Goal: Task Accomplishment & Management: Complete application form

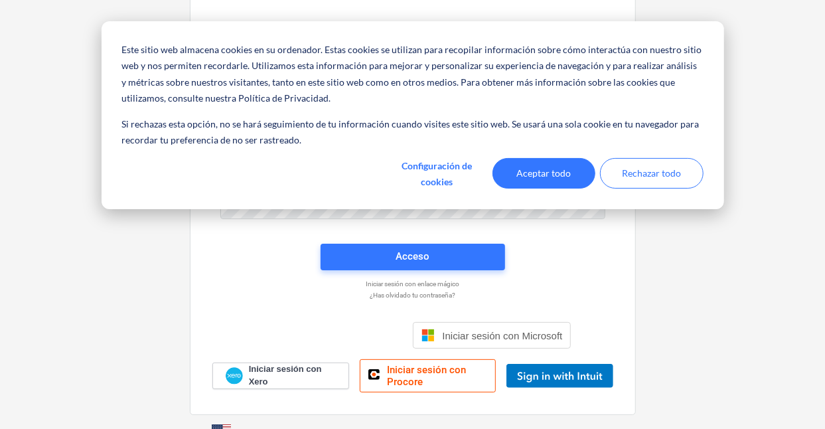
click at [265, 153] on div "Este sitio web almacena cookies en su ordenador. Estas cookies se utilizan para…" at bounding box center [413, 115] width 623 height 188
drag, startPoint x: 265, startPoint y: 152, endPoint x: 697, endPoint y: 215, distance: 436.0
click at [697, 215] on div "Inicie sesión con su cuenta de Planyard Nombre de usuario Contraseña Acceso Ini…" at bounding box center [412, 214] width 825 height 488
drag, startPoint x: 561, startPoint y: 169, endPoint x: 539, endPoint y: 176, distance: 23.5
click at [560, 169] on font "Aceptar todo" at bounding box center [543, 173] width 54 height 17
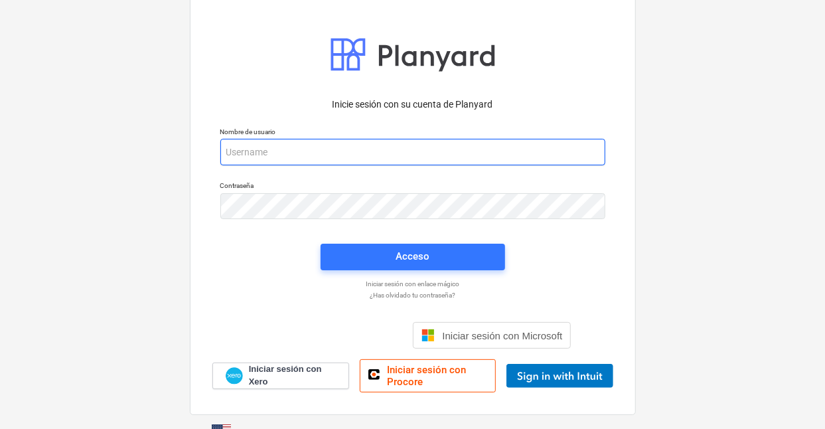
click at [294, 154] on input "email" at bounding box center [412, 152] width 385 height 27
paste input "info+catiland@catilandpanama.com"
type input "info+catiland@catilandpanama.com"
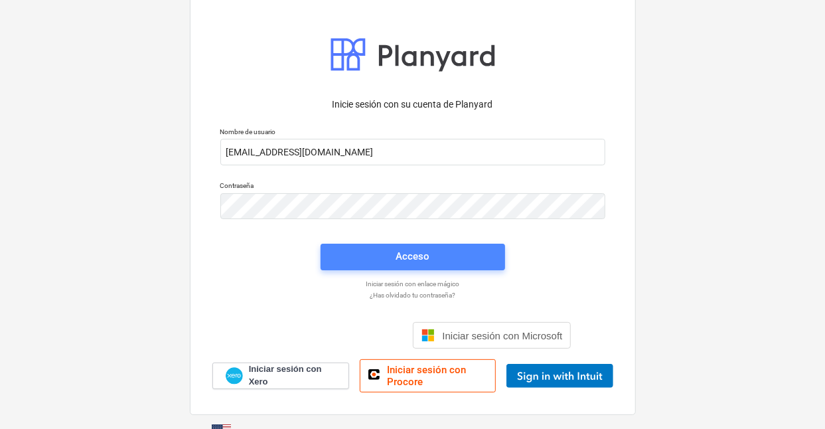
click at [398, 246] on button "Acceso" at bounding box center [413, 257] width 184 height 27
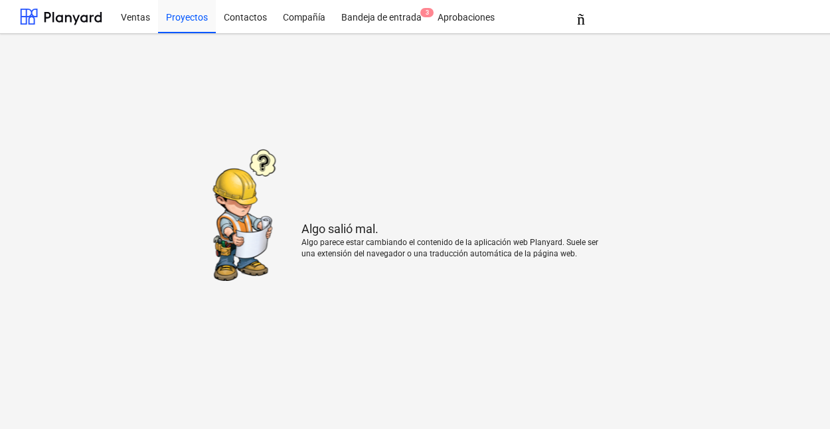
drag, startPoint x: 473, startPoint y: 312, endPoint x: 503, endPoint y: 273, distance: 49.2
click at [475, 311] on main "Algo salió mal. Algo parece estar cambiando el contenido de la aplicación web P…" at bounding box center [454, 231] width 908 height 395
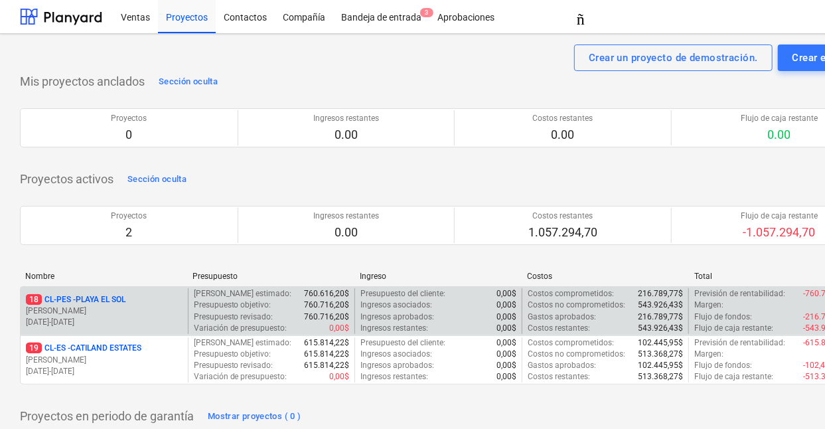
click at [115, 298] on font "PLAYA EL SOL" at bounding box center [101, 299] width 50 height 9
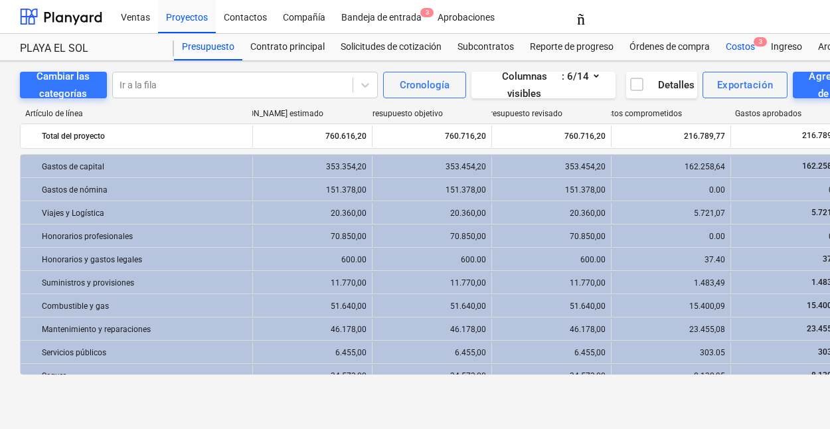
click at [743, 47] on font "Costos" at bounding box center [739, 46] width 29 height 11
click at [216, 43] on font "Presupuesto" at bounding box center [208, 46] width 52 height 11
click at [212, 43] on font "Presupuesto" at bounding box center [208, 46] width 52 height 11
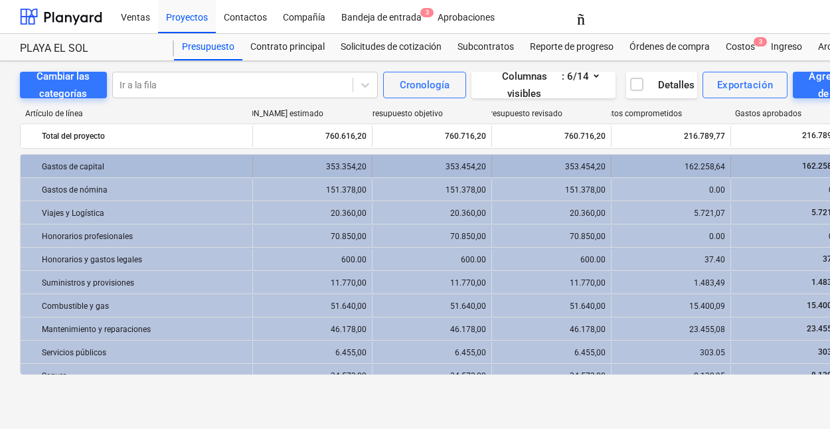
click at [21, 156] on div "flecha_derecha_del_teclado Gastos de capital" at bounding box center [137, 166] width 232 height 21
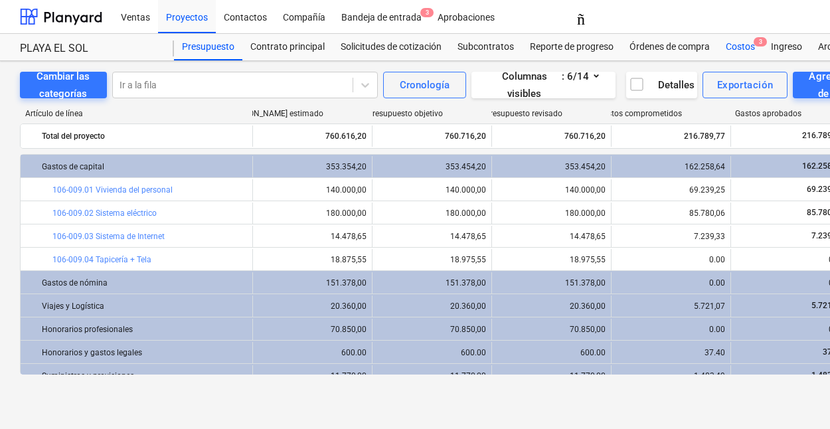
click at [740, 48] on font "Costos" at bounding box center [739, 46] width 29 height 11
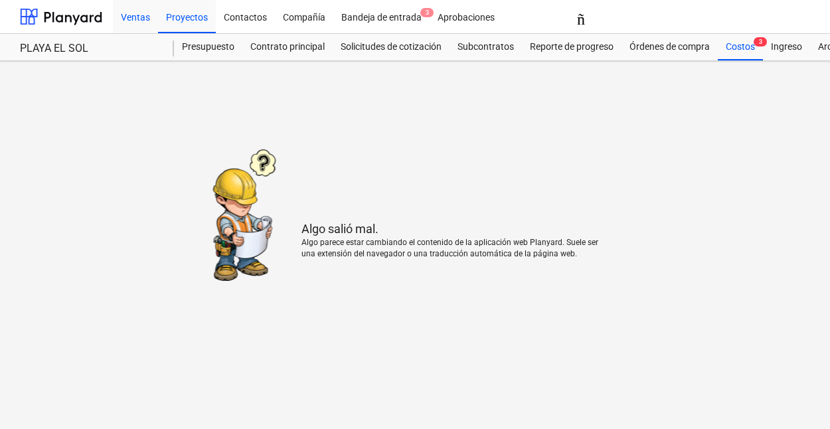
click at [146, 14] on font "Ventas" at bounding box center [135, 17] width 29 height 11
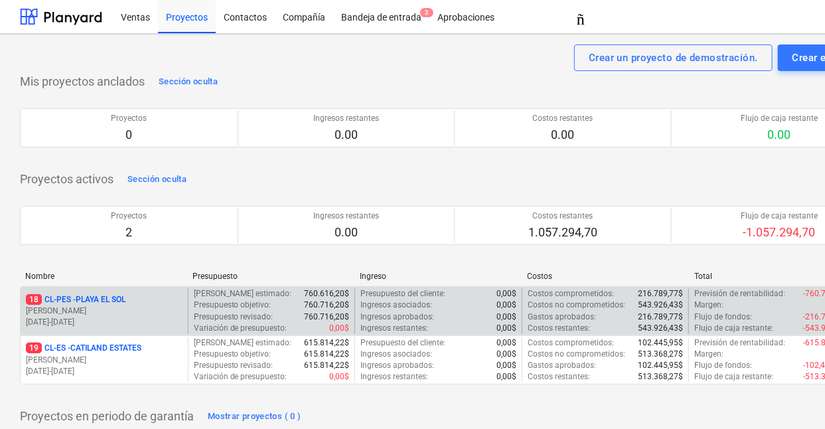
click at [82, 308] on p "[PERSON_NAME]" at bounding box center [104, 310] width 157 height 11
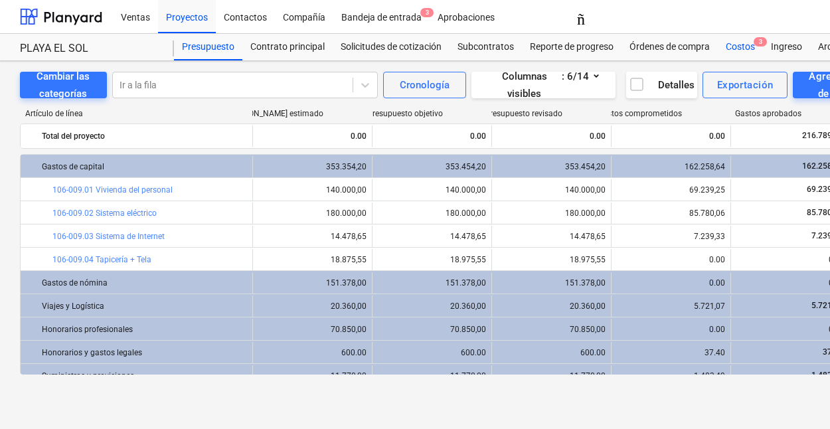
click at [742, 46] on font "Costos" at bounding box center [739, 46] width 29 height 11
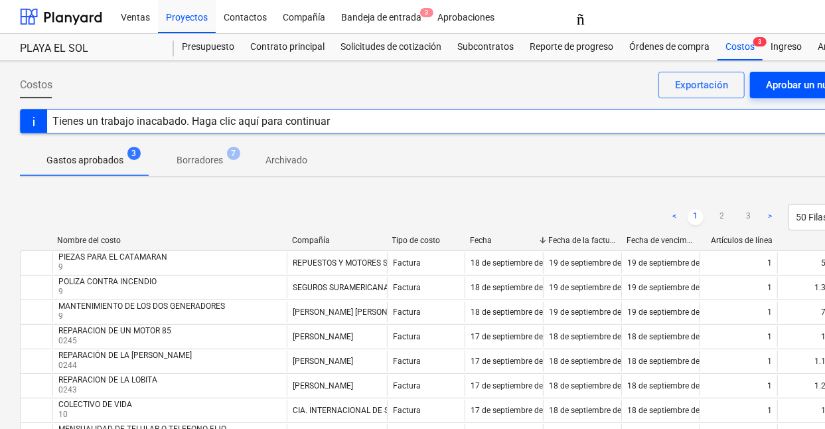
click at [794, 86] on font "Aprobar un nuevo costo" at bounding box center [819, 85] width 106 height 12
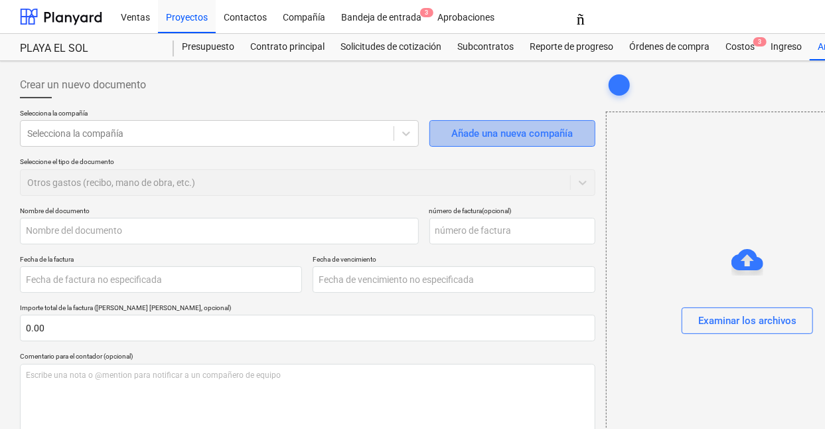
click at [512, 135] on font "Añade una nueva compañía" at bounding box center [511, 133] width 121 height 12
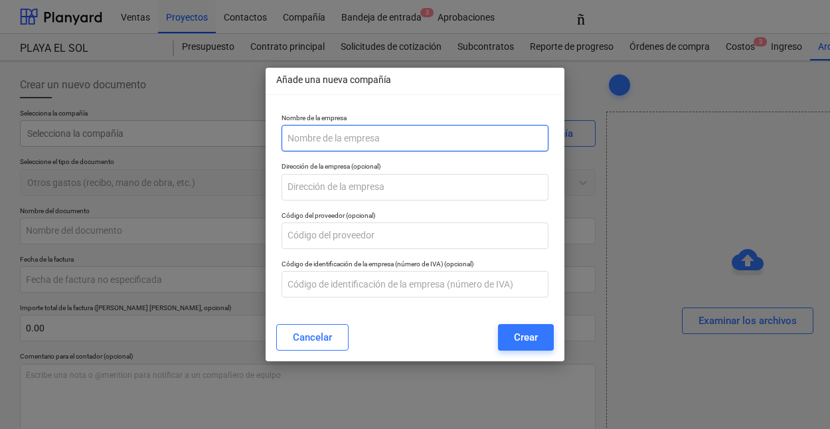
click at [346, 141] on input "text" at bounding box center [414, 138] width 267 height 27
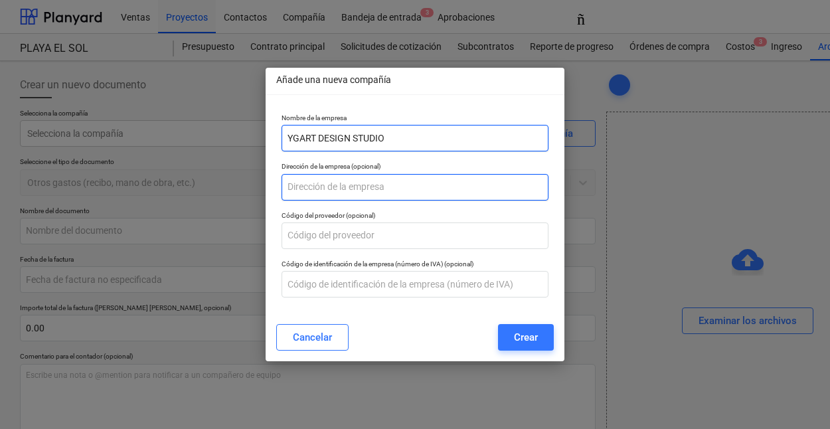
type input "YGART DESIGN STUDIO"
click at [323, 187] on input "text" at bounding box center [414, 187] width 267 height 27
paste input "obarrio, calle san miguel edif. rocris local 10A"
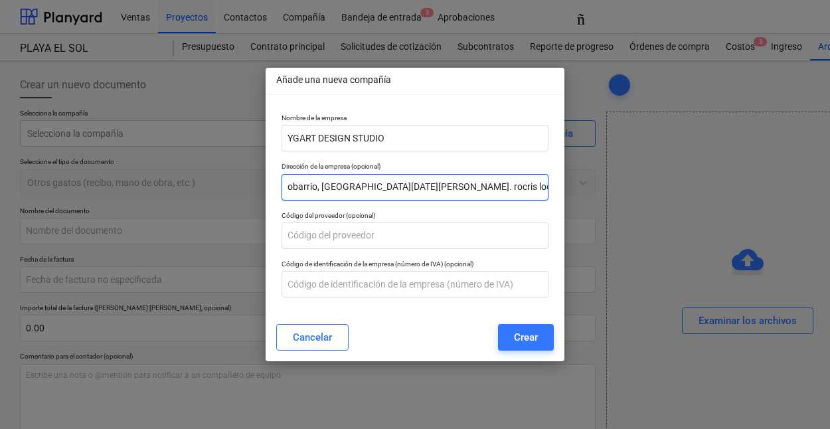
click at [293, 187] on input "obarrio, calle san miguel edif. rocris local 10A" at bounding box center [414, 187] width 267 height 27
click at [324, 188] on input "Obarrio, calle san miguel edif. rocris local 10A" at bounding box center [414, 187] width 267 height 27
click at [350, 184] on input "Obarrio, Calle san miguel edif. rocris local 10A" at bounding box center [414, 187] width 267 height 27
click at [368, 186] on input "Obarrio, Calle San miguel edif. rocris local 10A" at bounding box center [414, 187] width 267 height 27
click at [423, 188] on input "Obarrio, Calle San Miguel edif. rocris local 10A" at bounding box center [414, 187] width 267 height 27
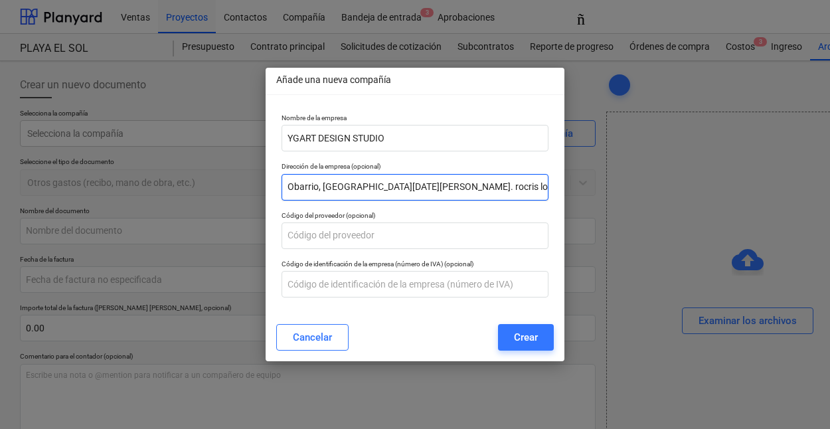
click at [418, 188] on input "Obarrio, Calle San Miguel edif. rocris local 10A" at bounding box center [414, 187] width 267 height 27
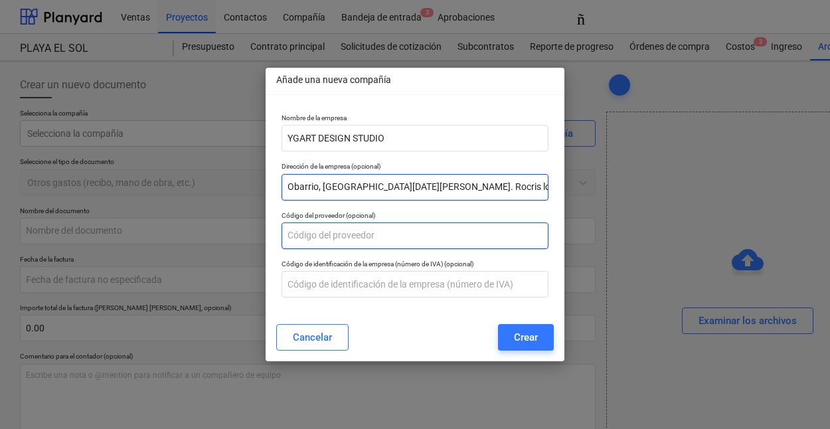
type input "Obarrio, Calle San Miguel edif. Rocris local 10A"
click at [310, 229] on input "text" at bounding box center [414, 235] width 267 height 27
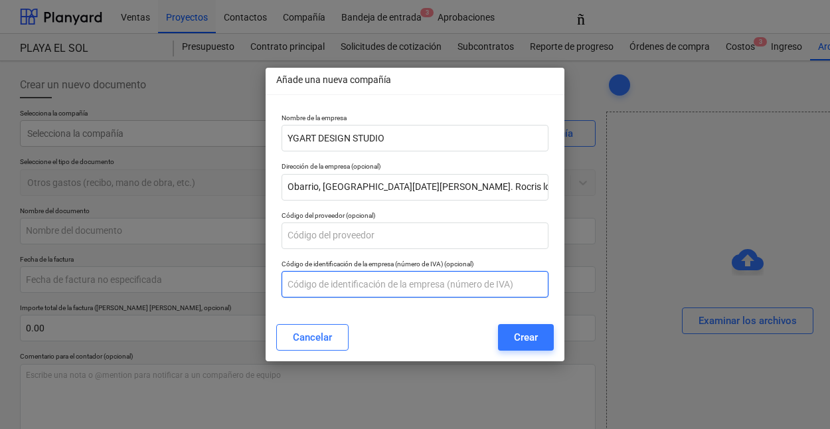
click at [320, 281] on input "text" at bounding box center [414, 284] width 267 height 27
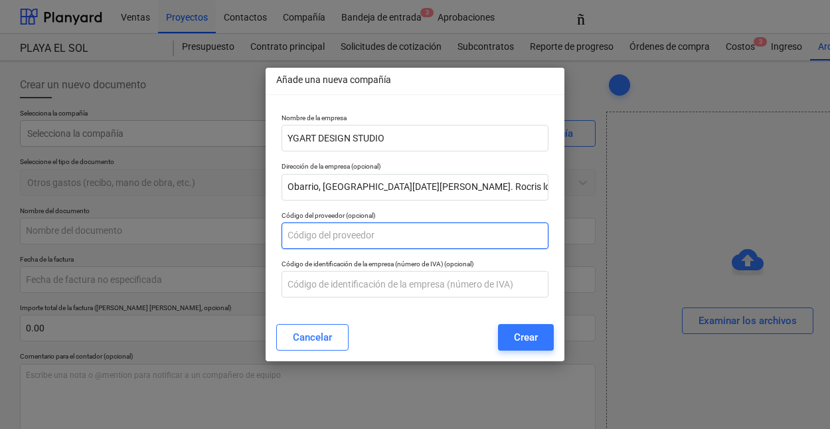
click at [327, 237] on input "text" at bounding box center [414, 235] width 267 height 27
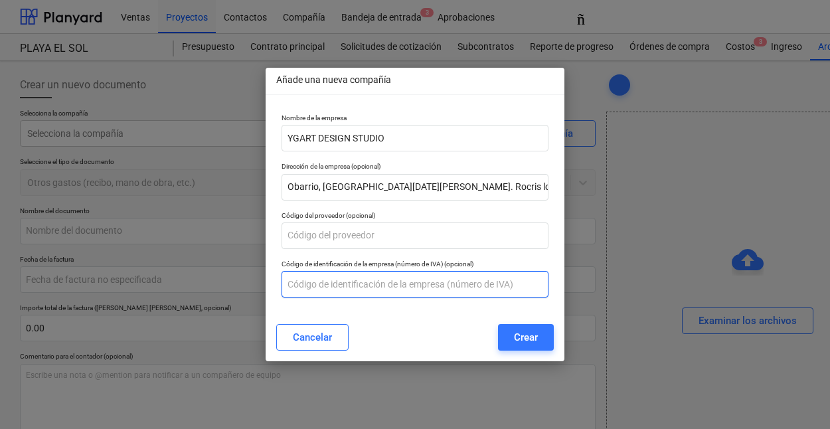
click at [329, 287] on input "text" at bounding box center [414, 284] width 267 height 27
paste input "RUC 8-749-1838 DV 1"
click at [357, 283] on input "RUC 8-749-1838 DV 1" at bounding box center [414, 284] width 267 height 27
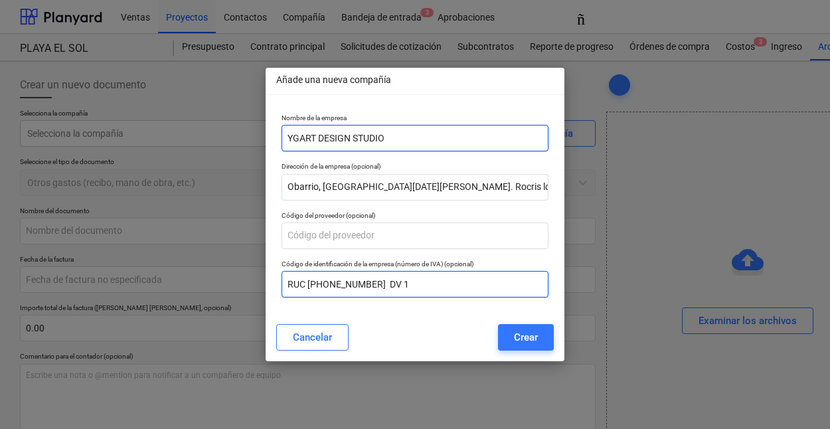
type input "RUC 8-749-1838 DV 1"
click at [397, 136] on input "YGART DESIGN STUDIO" at bounding box center [414, 138] width 267 height 27
paste input "Yannelly Gallimore"
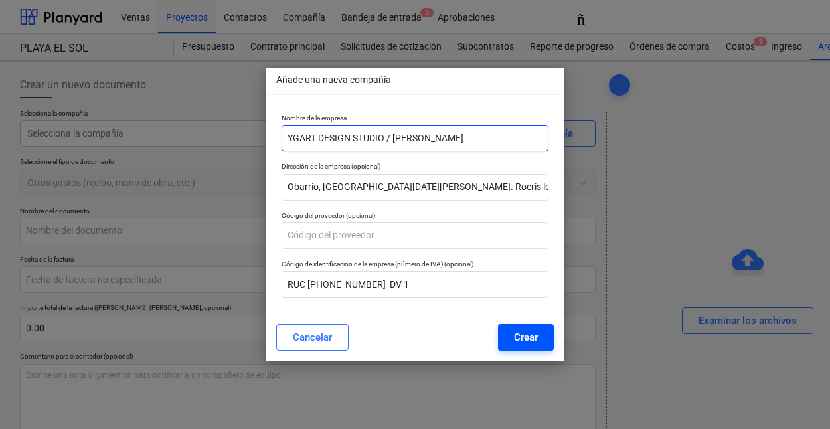
type input "YGART DESIGN STUDIO / [PERSON_NAME]"
click at [527, 338] on font "Crear" at bounding box center [526, 337] width 24 height 12
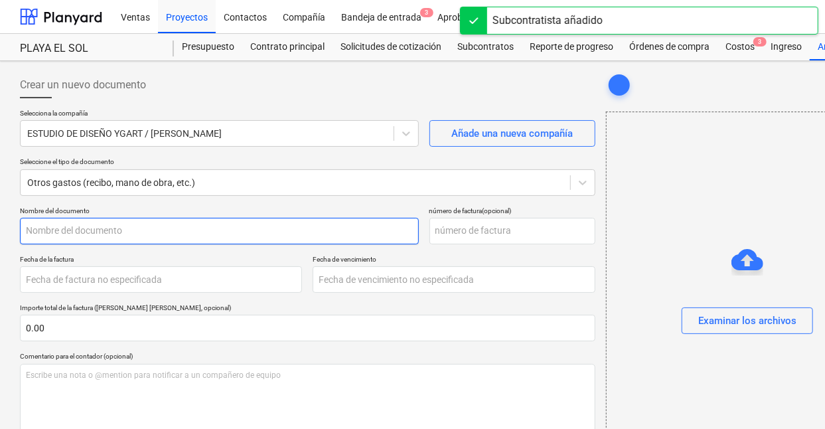
click at [127, 229] on input "text" at bounding box center [219, 231] width 399 height 27
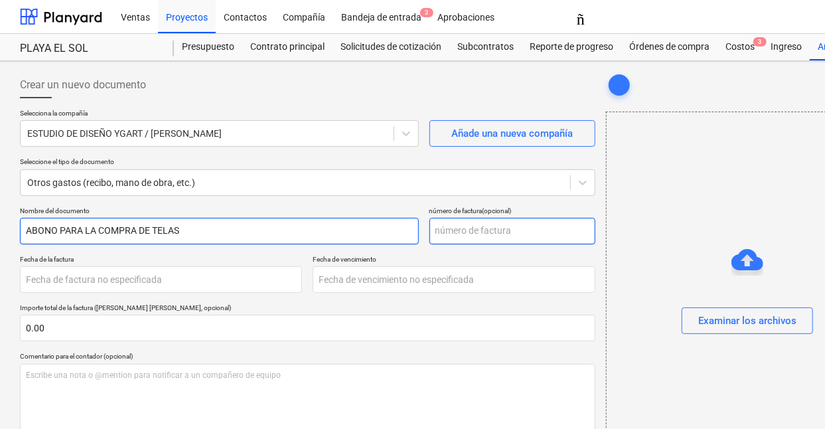
type input "ABONO PARA LA COMPRA DE TELAS"
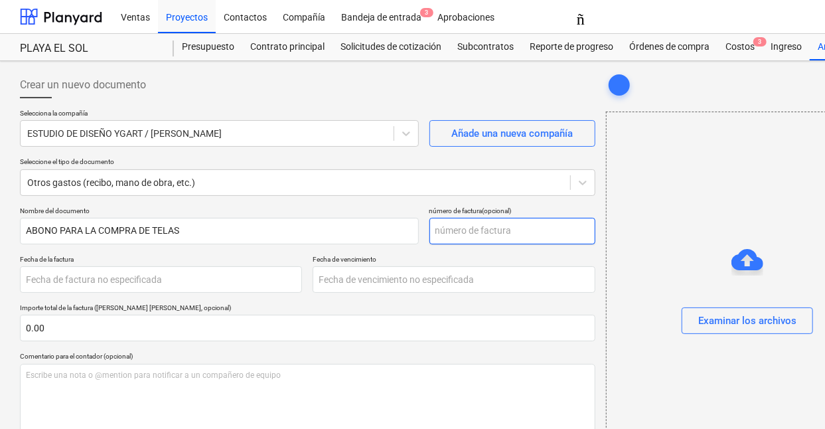
click at [465, 230] on input "text" at bounding box center [512, 231] width 166 height 27
paste input "N° 00175"
click at [449, 229] on input "N° 00175" at bounding box center [512, 231] width 166 height 27
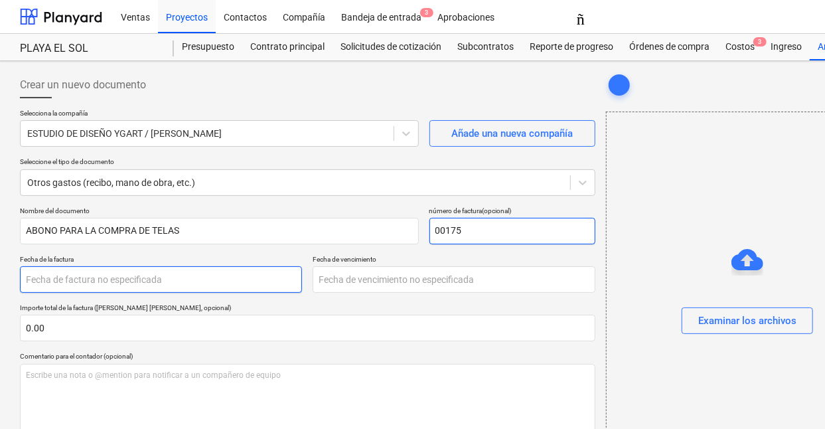
type input "00175"
click at [71, 282] on body "Ventas Proyectos Contactos Compañía Bandeja de entrada 3 Aprobaciones tamaño_de…" at bounding box center [412, 214] width 825 height 429
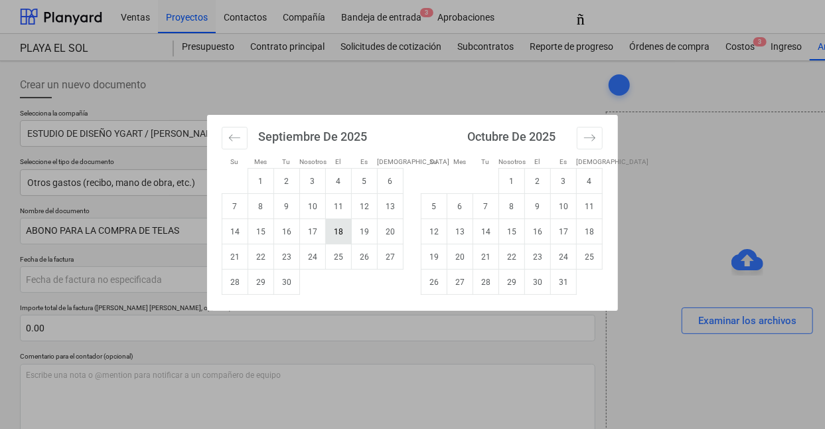
click at [345, 226] on td "18" at bounding box center [339, 231] width 26 height 25
type input "[DATE]"
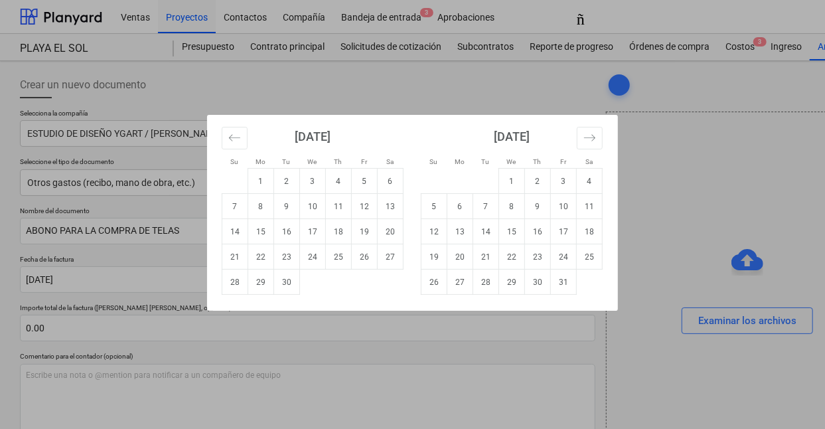
click at [347, 283] on body "Ventas Proyectos Contactos Compañía Bandeja de entrada 3 Aprobaciones tamaño_de…" at bounding box center [412, 214] width 825 height 429
click at [341, 233] on font "18" at bounding box center [338, 231] width 9 height 9
type input "[DATE]"
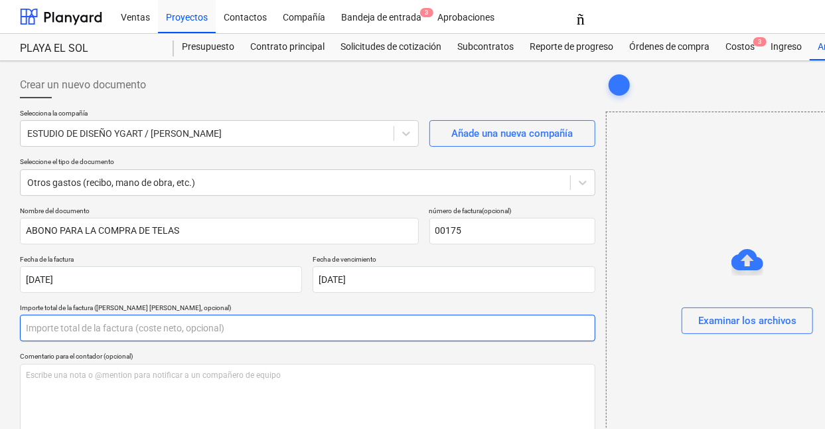
click at [98, 329] on input "text" at bounding box center [307, 328] width 575 height 27
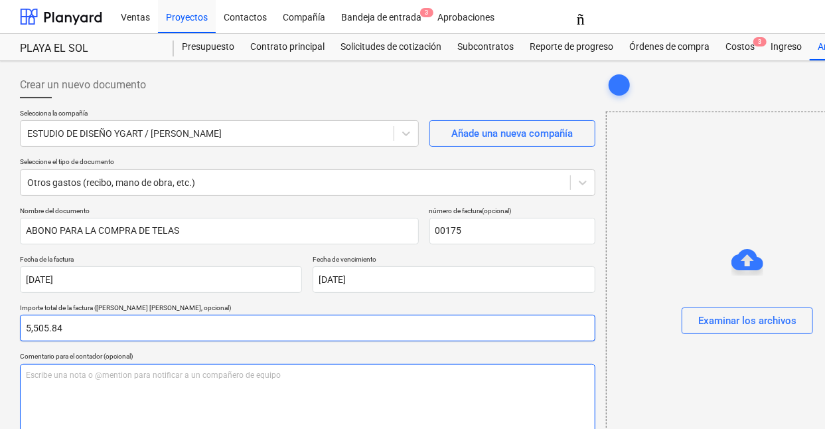
type input "5,505.84"
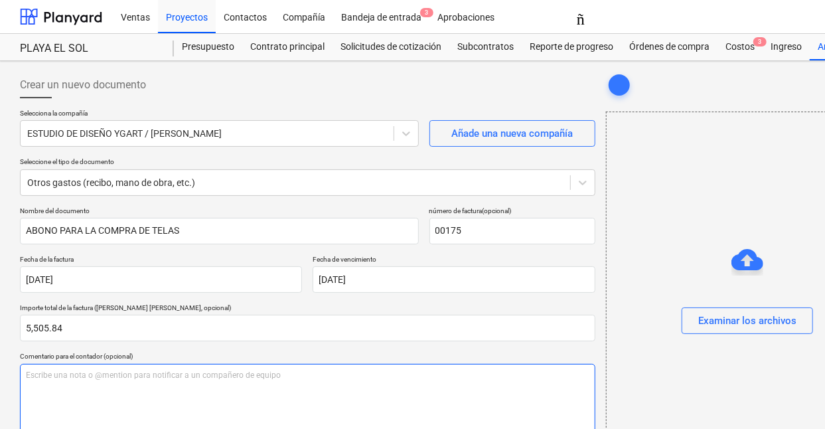
click at [102, 386] on div "Escribe una nota o @mention para notificar a un compañero de equipo ﻿" at bounding box center [307, 403] width 575 height 78
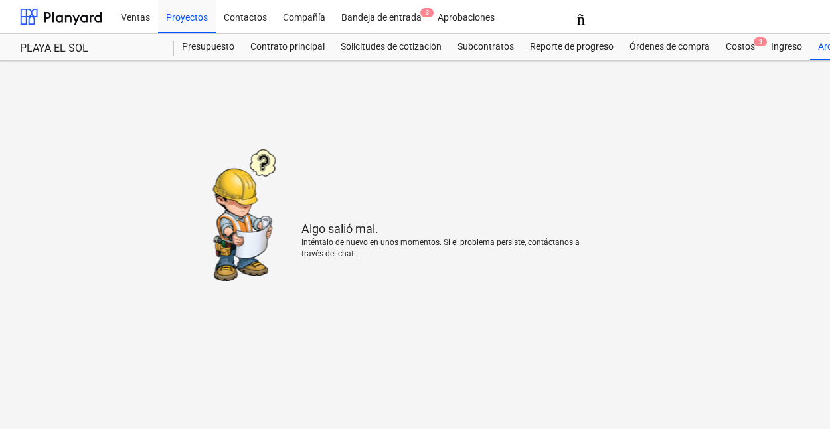
click at [319, 249] on font "Inténtalo de nuevo en unos momentos. Si el problema persiste, contáctanos a tra…" at bounding box center [440, 248] width 278 height 21
click at [747, 47] on font "Costos" at bounding box center [739, 46] width 29 height 11
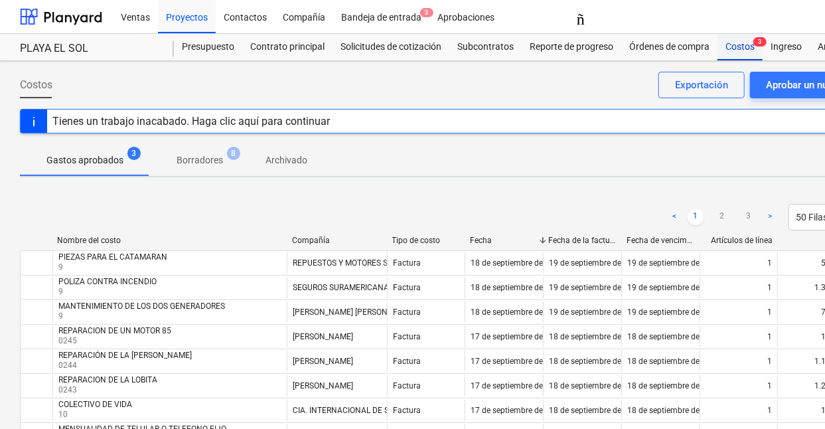
click at [745, 48] on font "Costos" at bounding box center [739, 46] width 29 height 11
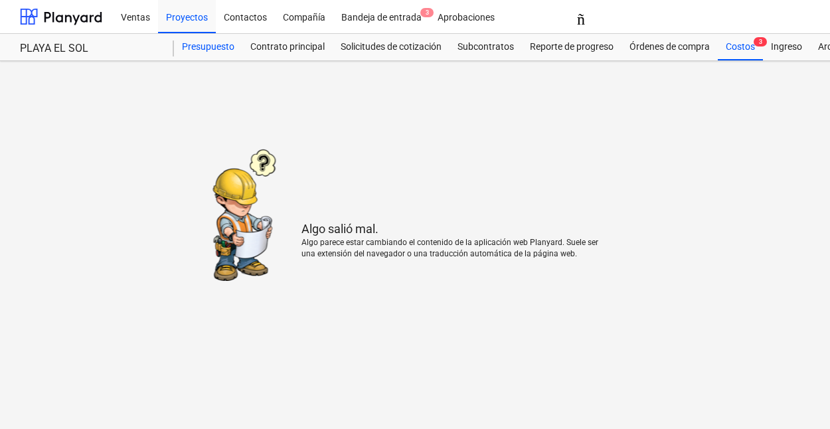
click at [206, 49] on font "Presupuesto" at bounding box center [208, 46] width 52 height 11
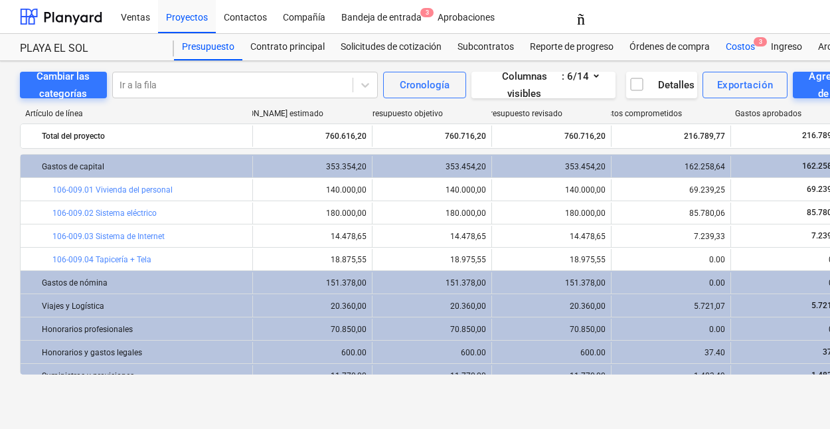
click at [733, 47] on font "Costos" at bounding box center [739, 46] width 29 height 11
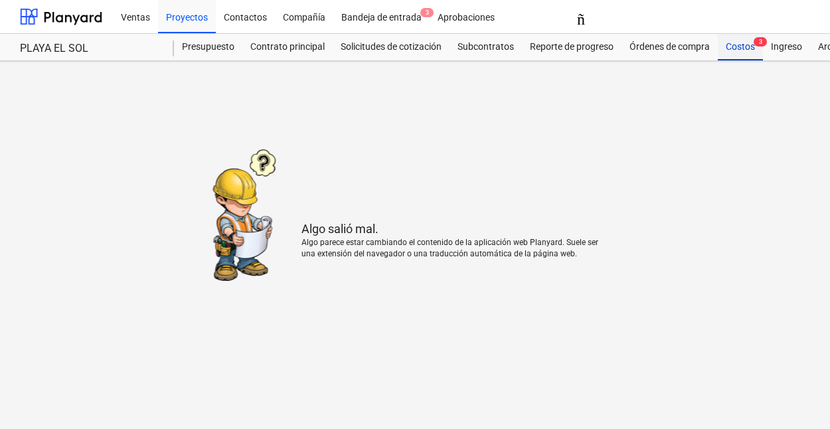
click at [751, 44] on font "Costos" at bounding box center [739, 46] width 29 height 11
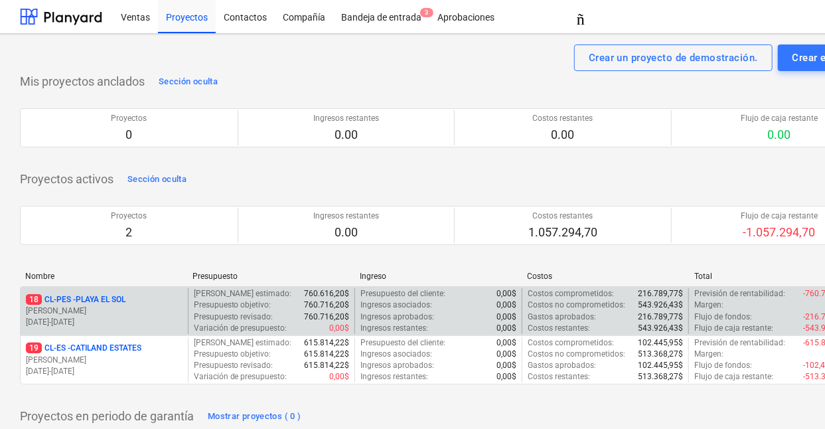
click at [73, 310] on p "[PERSON_NAME]" at bounding box center [104, 310] width 157 height 11
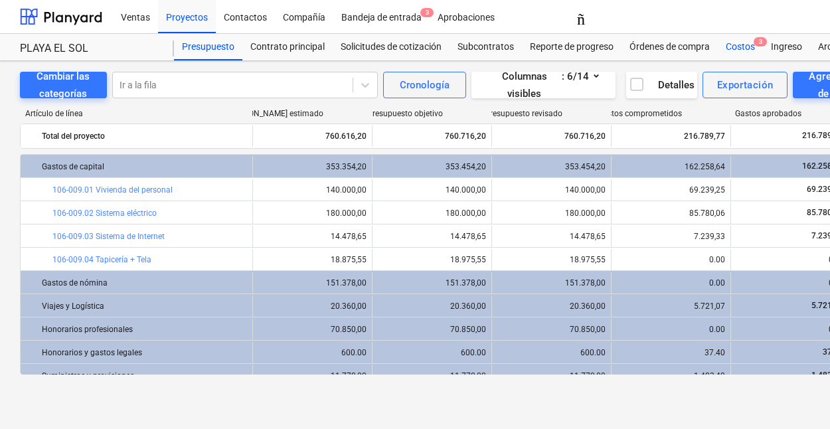
click at [739, 47] on font "Costos" at bounding box center [739, 46] width 29 height 11
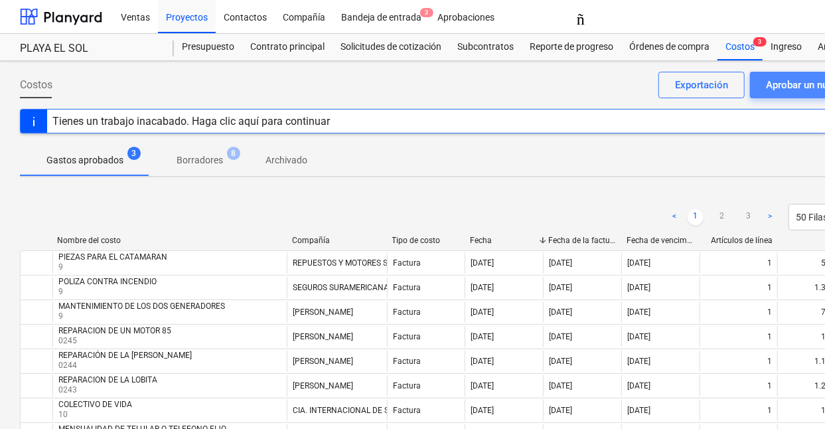
click at [780, 86] on font "Aprobar un nuevo costo" at bounding box center [819, 85] width 106 height 12
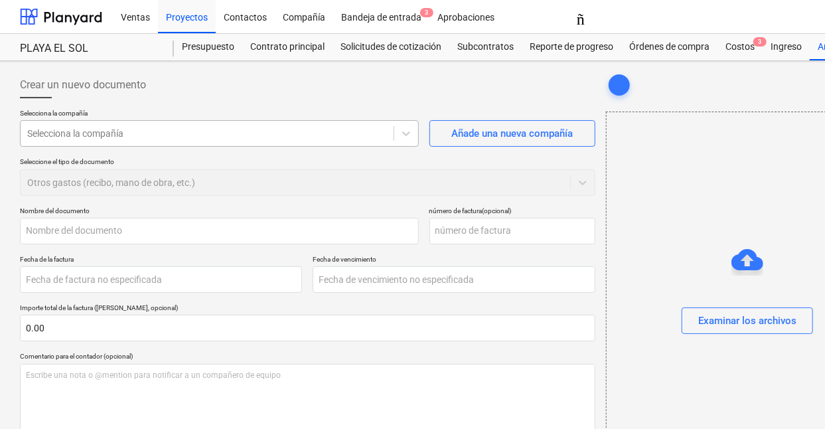
click at [133, 134] on div at bounding box center [207, 133] width 360 height 13
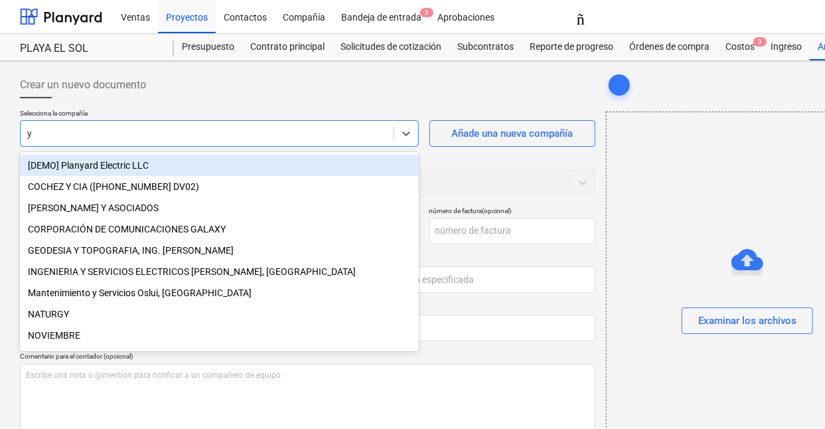
type input "yg"
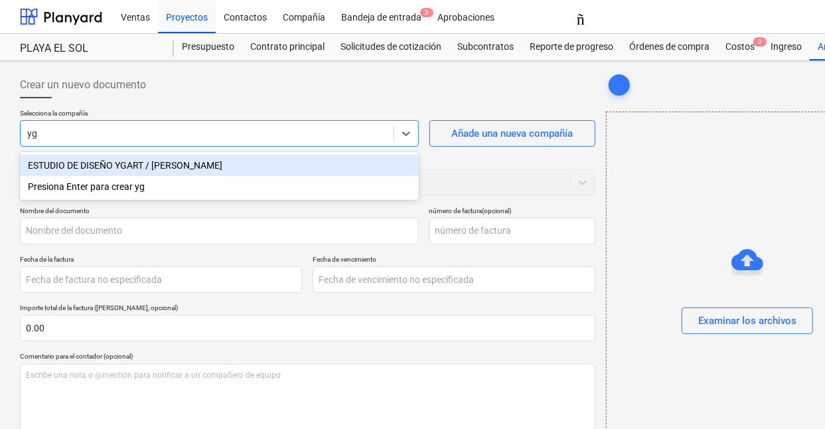
click at [130, 163] on font "ESTUDIO DE DISEÑO YGART / [PERSON_NAME]" at bounding box center [125, 165] width 194 height 11
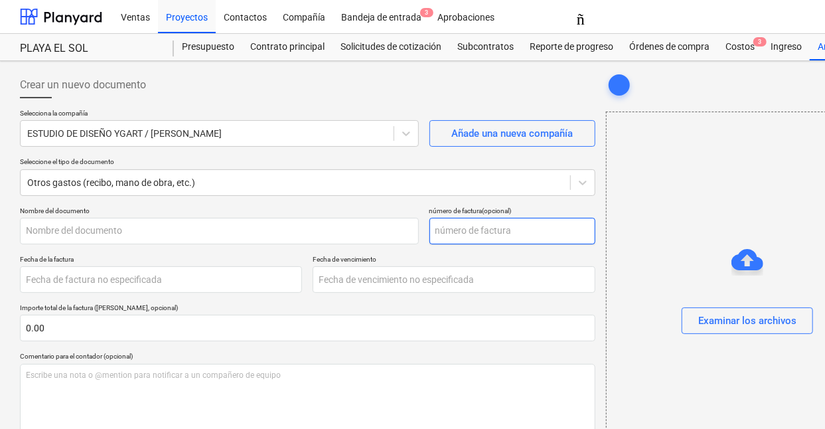
click at [445, 238] on input "text" at bounding box center [512, 231] width 166 height 27
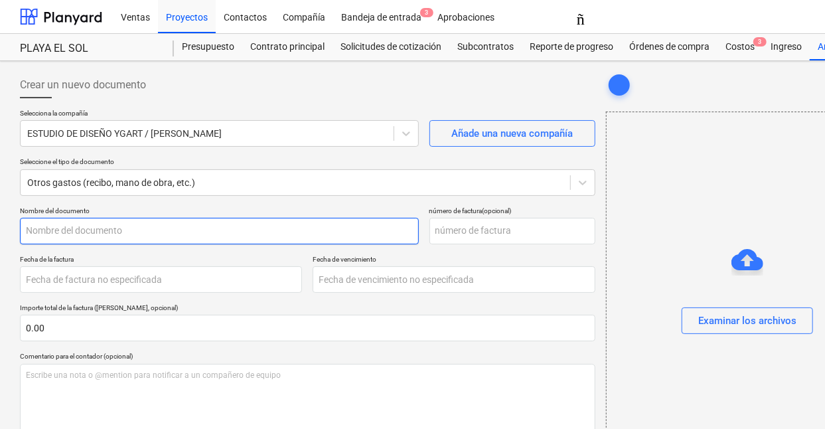
click at [83, 233] on input "text" at bounding box center [219, 231] width 399 height 27
type input "c"
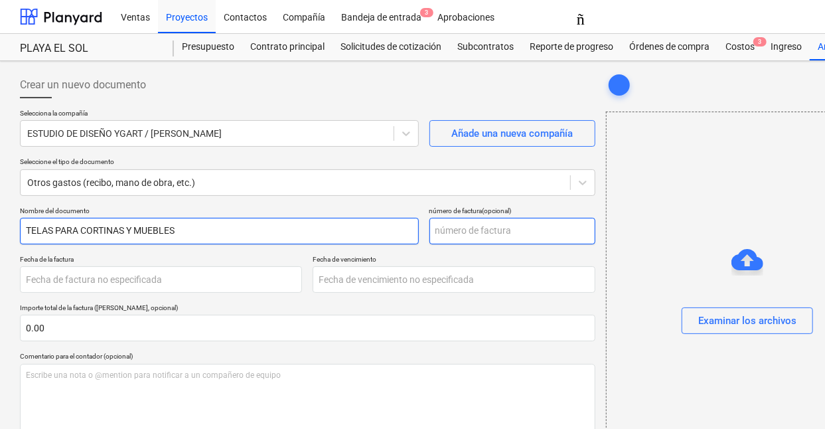
type input "TELAS PARA CORTINAS Y MUEBLES"
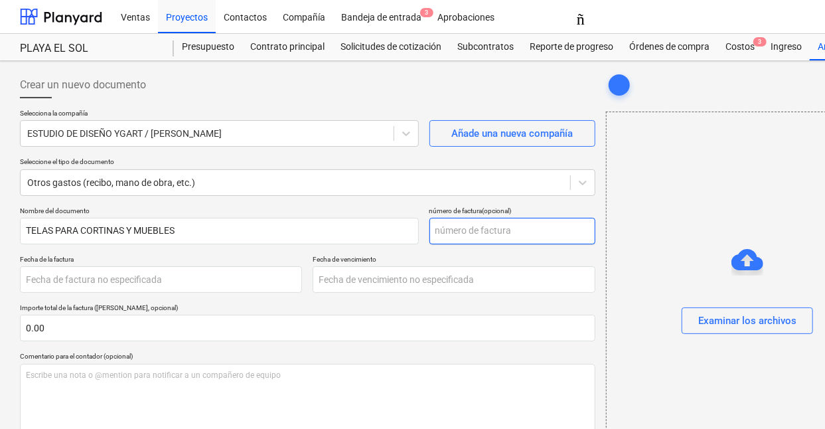
click at [465, 230] on input "text" at bounding box center [512, 231] width 166 height 27
paste input "00175"
type input "00175"
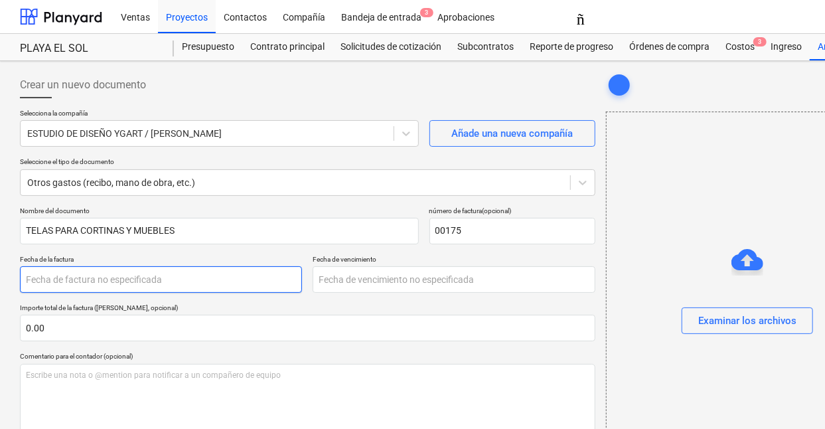
click at [96, 279] on body "Ventas Proyectos Contactos Compañía Bandeja de entrada 3 Aprobaciones tamaño_de…" at bounding box center [412, 214] width 825 height 429
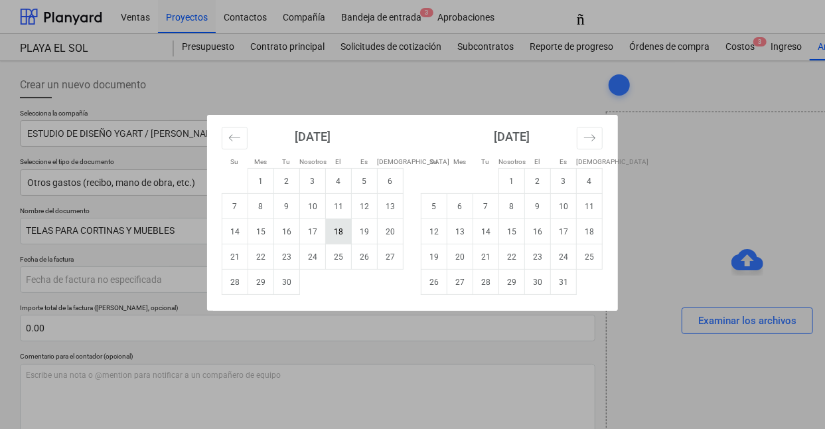
click at [336, 233] on font "18" at bounding box center [338, 231] width 9 height 9
type input "[DATE]"
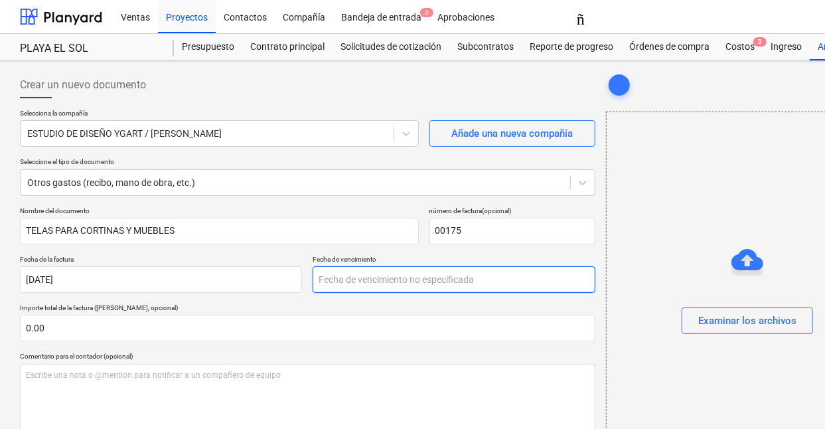
click at [381, 275] on body "Ventas Proyectos Contactos Compañía Bandeja de entrada 3 Aprobaciones tamaño_de…" at bounding box center [412, 214] width 825 height 429
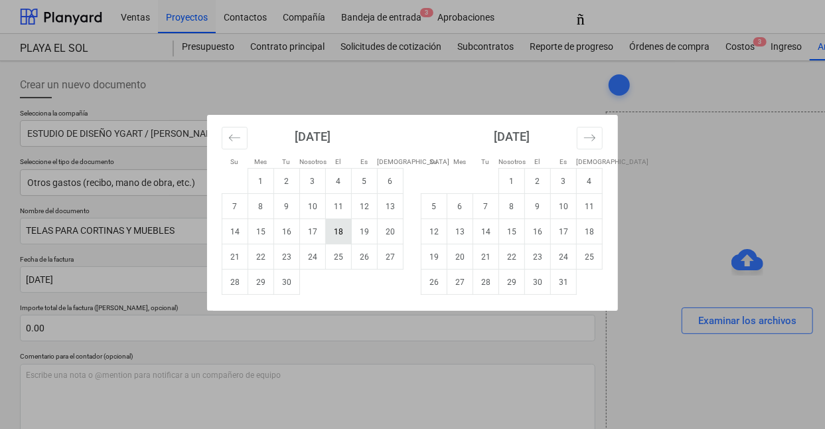
click at [341, 233] on font "18" at bounding box center [338, 231] width 9 height 9
type input "[DATE]"
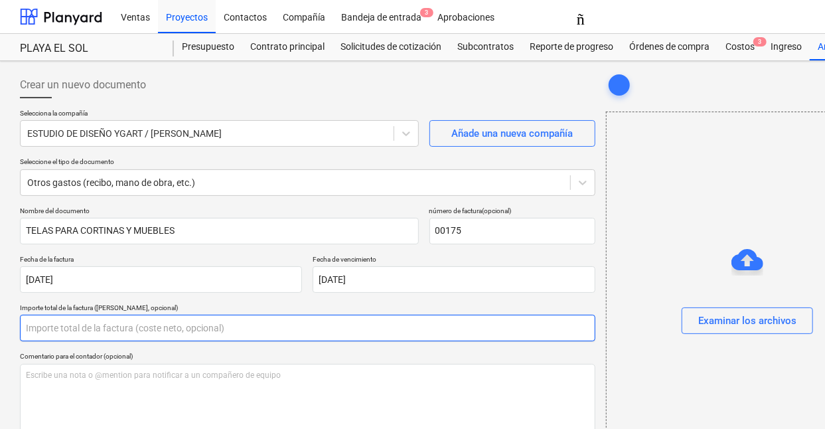
click at [63, 323] on input "text" at bounding box center [307, 328] width 575 height 27
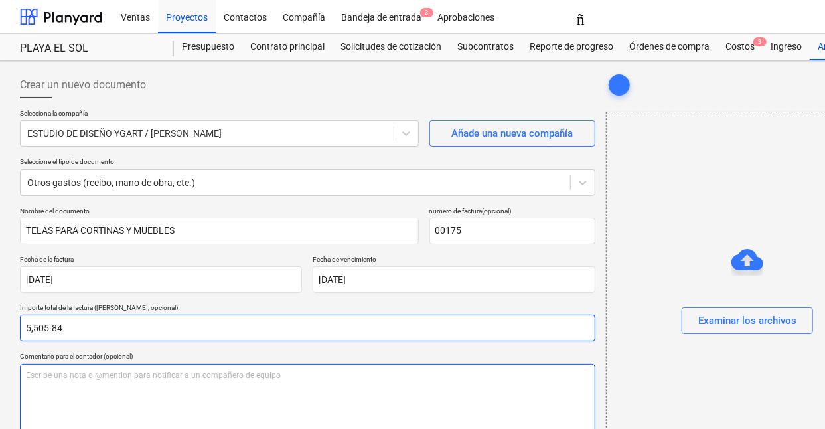
type input "5,505.84"
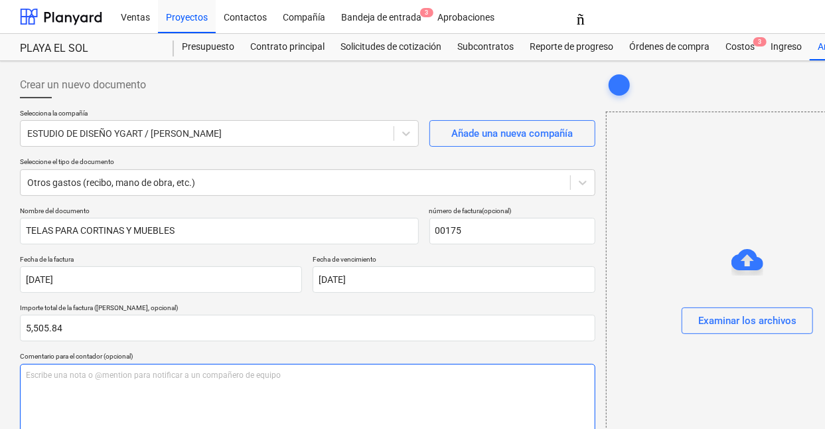
click at [119, 383] on div "Escribe una nota o @mention para notificar a un compañero de equipo ﻿" at bounding box center [307, 403] width 575 height 78
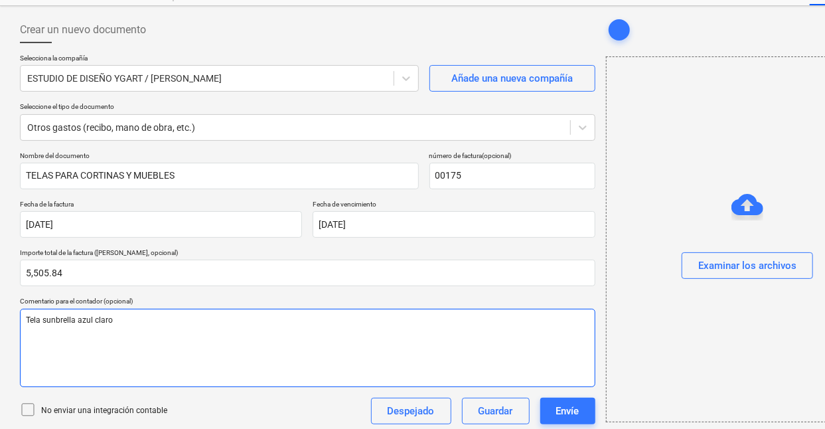
scroll to position [133, 0]
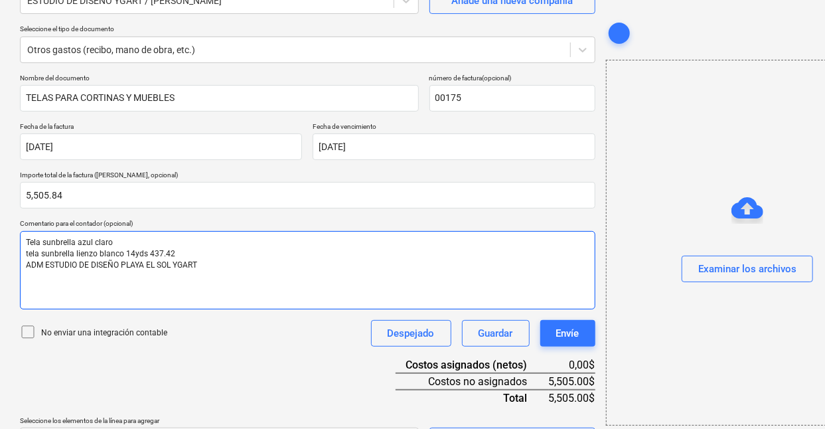
click at [171, 248] on p "tela sunbrella lienzo blanco 14yds 437.42" at bounding box center [307, 253] width 563 height 11
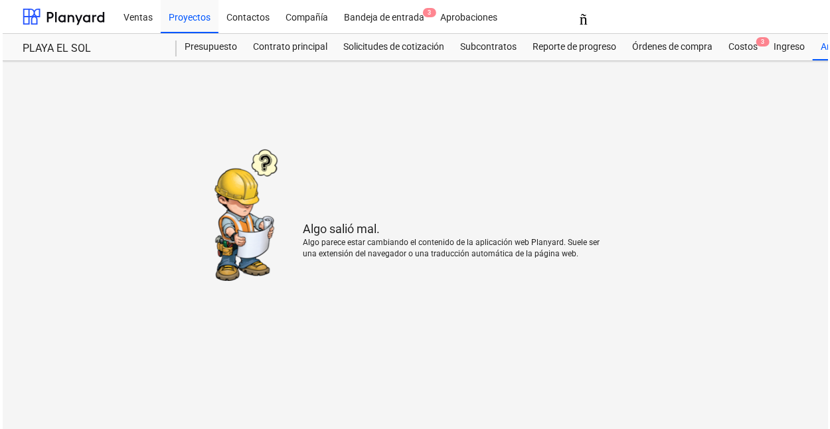
scroll to position [0, 0]
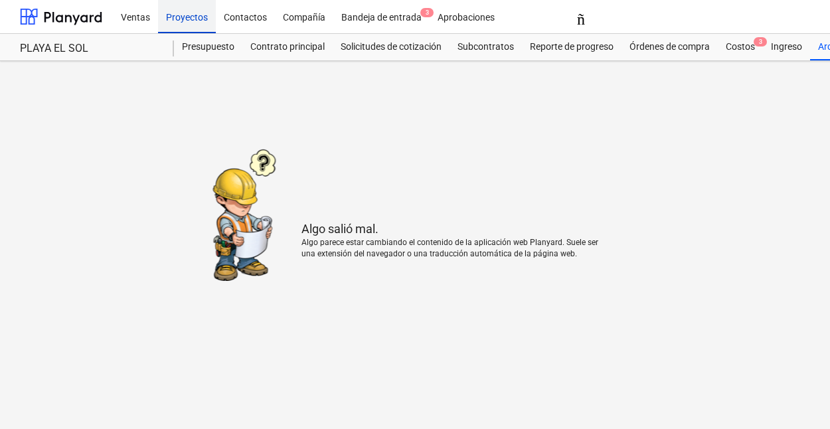
click at [194, 19] on font "Proyectos" at bounding box center [187, 17] width 42 height 11
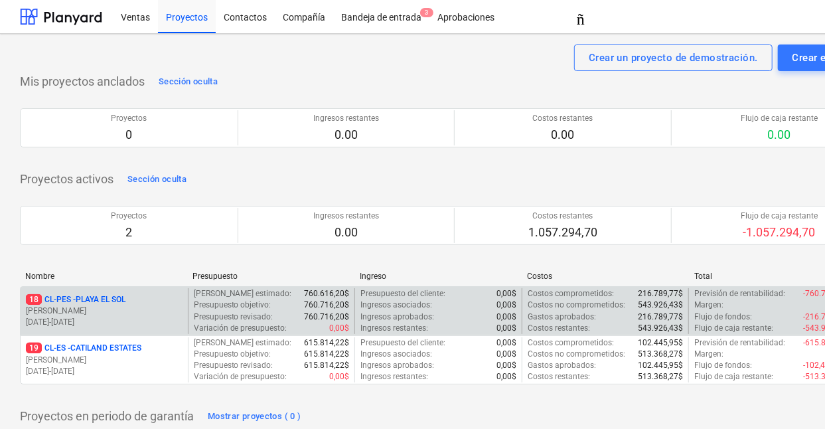
click at [88, 305] on p "[PERSON_NAME]" at bounding box center [104, 310] width 157 height 11
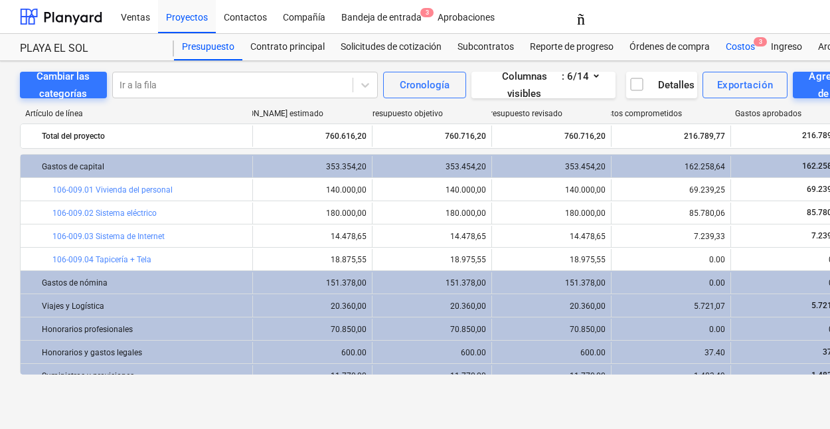
click at [747, 46] on font "Costos" at bounding box center [739, 46] width 29 height 11
